Goal: Task Accomplishment & Management: Manage account settings

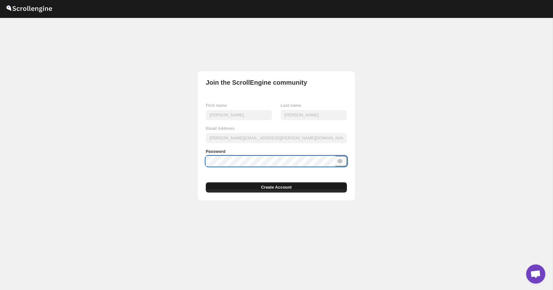
click at [284, 187] on span "Create Account" at bounding box center [276, 187] width 31 height 6
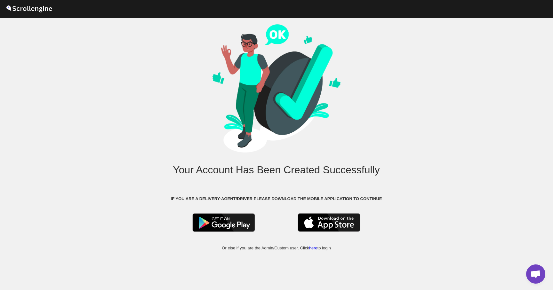
click at [315, 249] on link "here" at bounding box center [313, 248] width 8 height 5
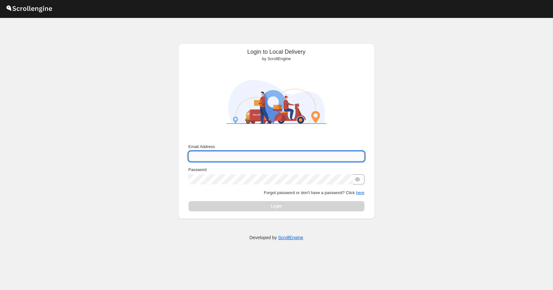
click at [269, 153] on input "Email Address" at bounding box center [277, 156] width 176 height 10
type input "[PERSON_NAME][EMAIL_ADDRESS][PERSON_NAME][DOMAIN_NAME]"
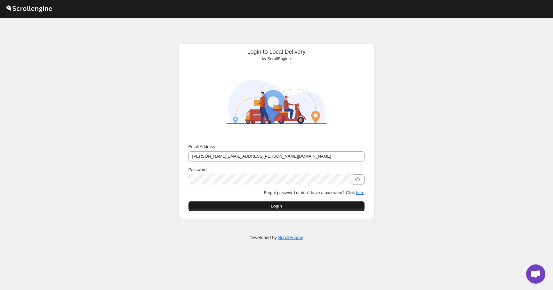
click at [283, 208] on button "Login" at bounding box center [277, 206] width 176 height 10
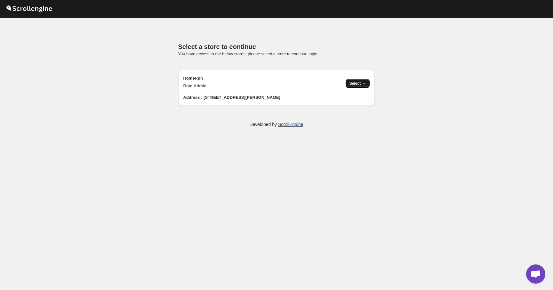
click at [361, 81] on span "Select →" at bounding box center [358, 83] width 16 height 5
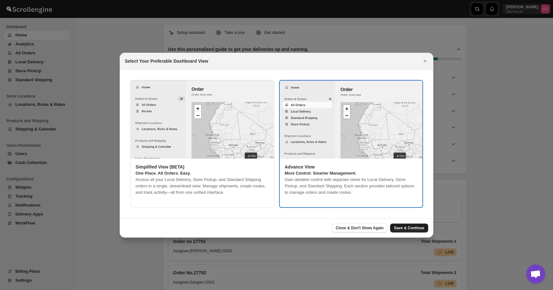
click at [404, 228] on span "Save & Continue" at bounding box center [409, 228] width 30 height 5
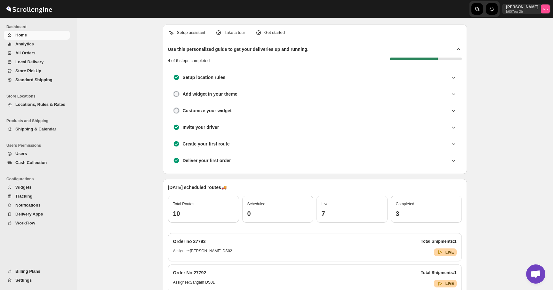
click at [39, 45] on span "Analytics" at bounding box center [41, 44] width 53 height 6
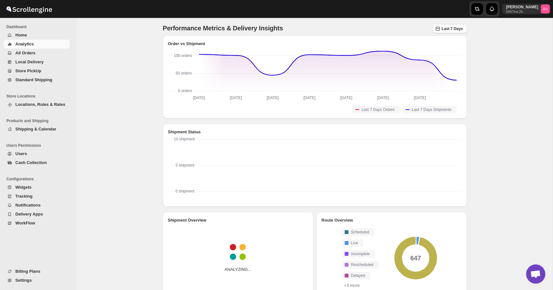
click at [34, 51] on span "All Orders" at bounding box center [25, 53] width 20 height 5
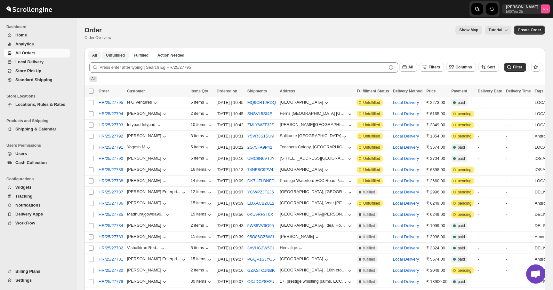
click at [119, 54] on span "Unfulfilled" at bounding box center [115, 55] width 19 height 5
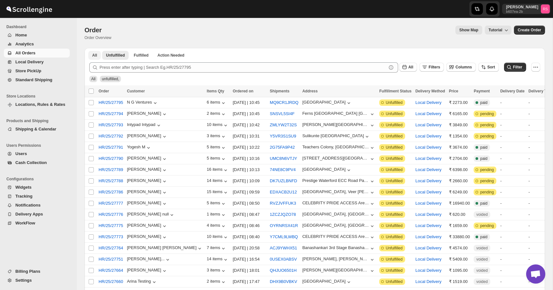
click at [99, 55] on button "All" at bounding box center [94, 55] width 12 height 9
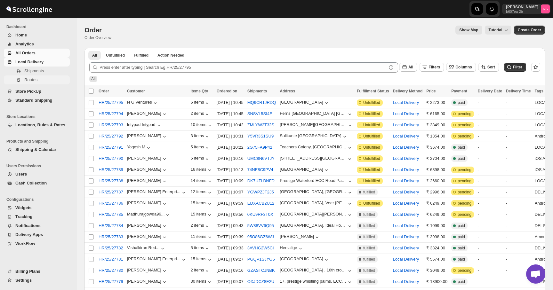
click at [46, 78] on span "Routes" at bounding box center [46, 80] width 44 height 6
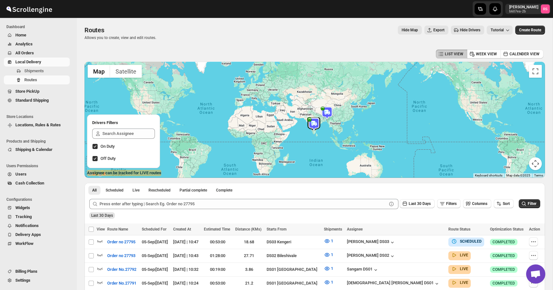
click at [61, 54] on span "All Orders" at bounding box center [41, 53] width 53 height 6
